Goal: Entertainment & Leisure: Consume media (video, audio)

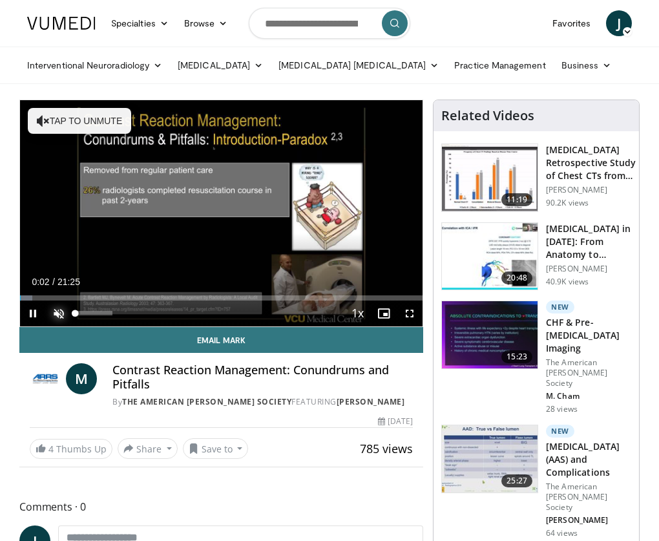
click at [59, 318] on span "Video Player" at bounding box center [59, 313] width 26 height 26
